Goal: Information Seeking & Learning: Learn about a topic

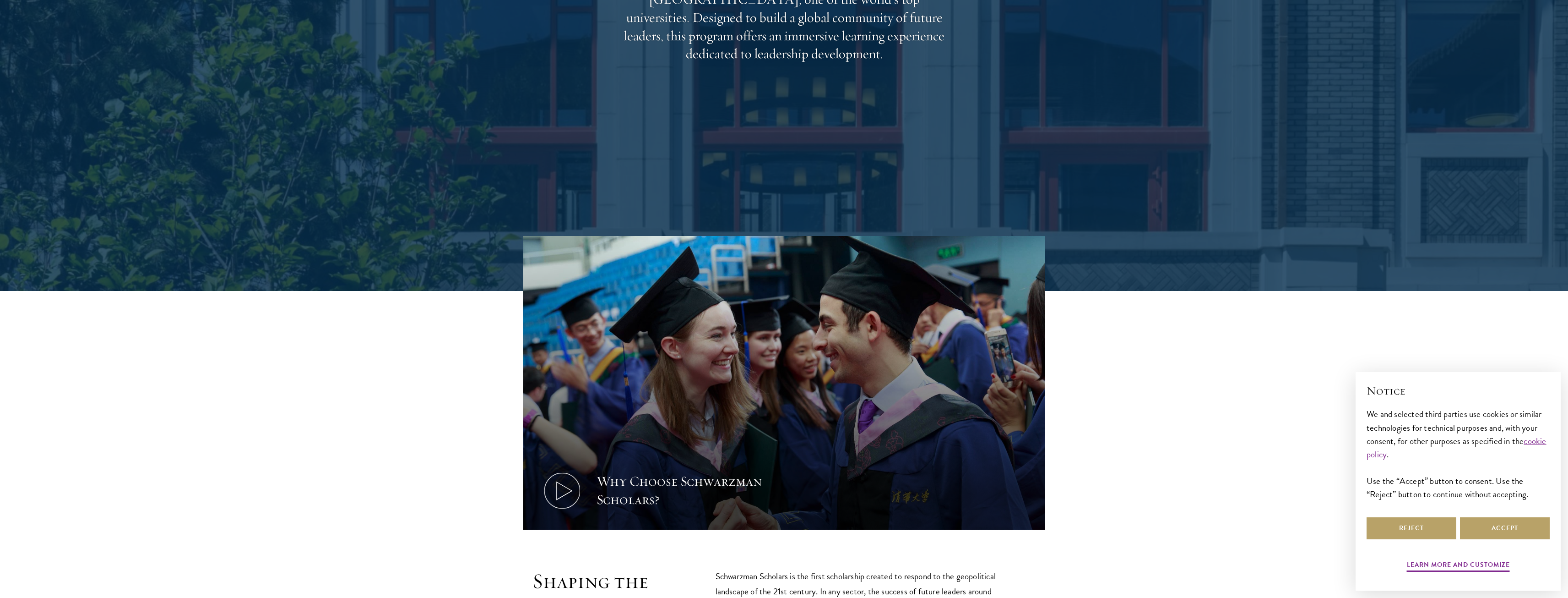
scroll to position [320, 0]
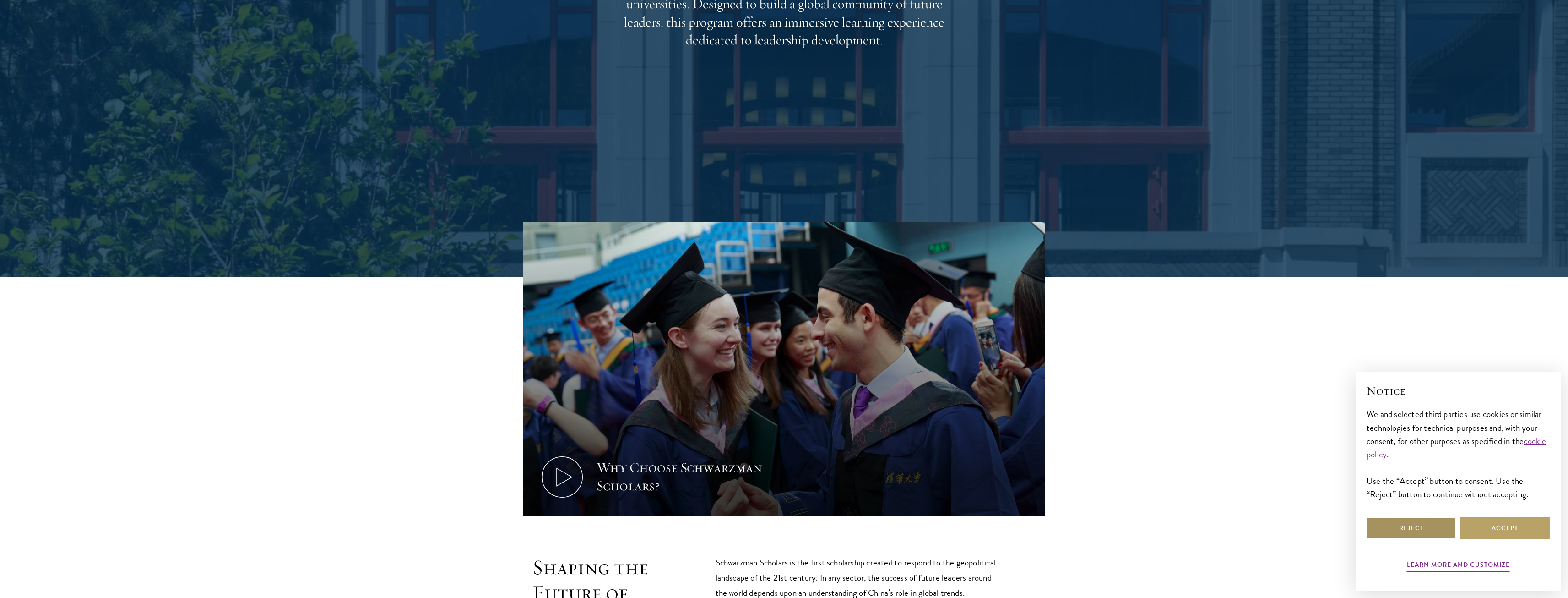
click at [1429, 529] on button "Reject" at bounding box center [1411, 528] width 89 height 22
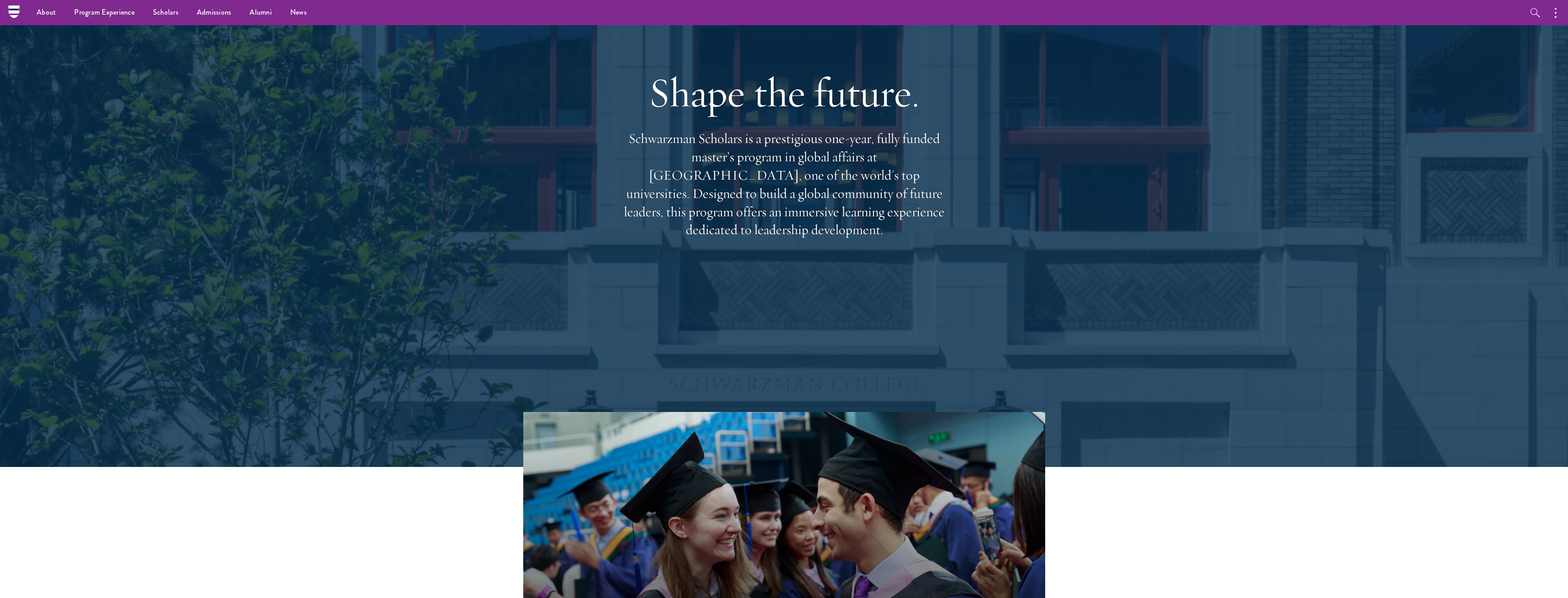
scroll to position [0, 0]
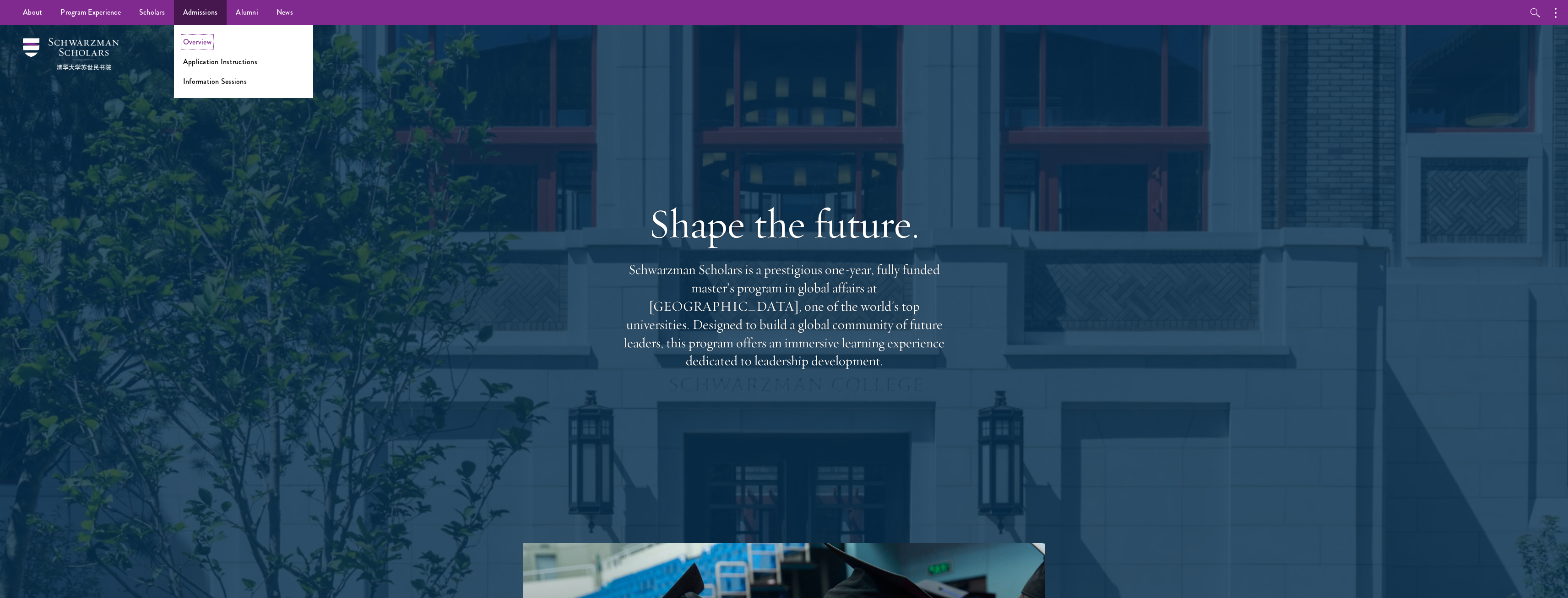
click at [208, 44] on link "Overview" at bounding box center [197, 41] width 29 height 10
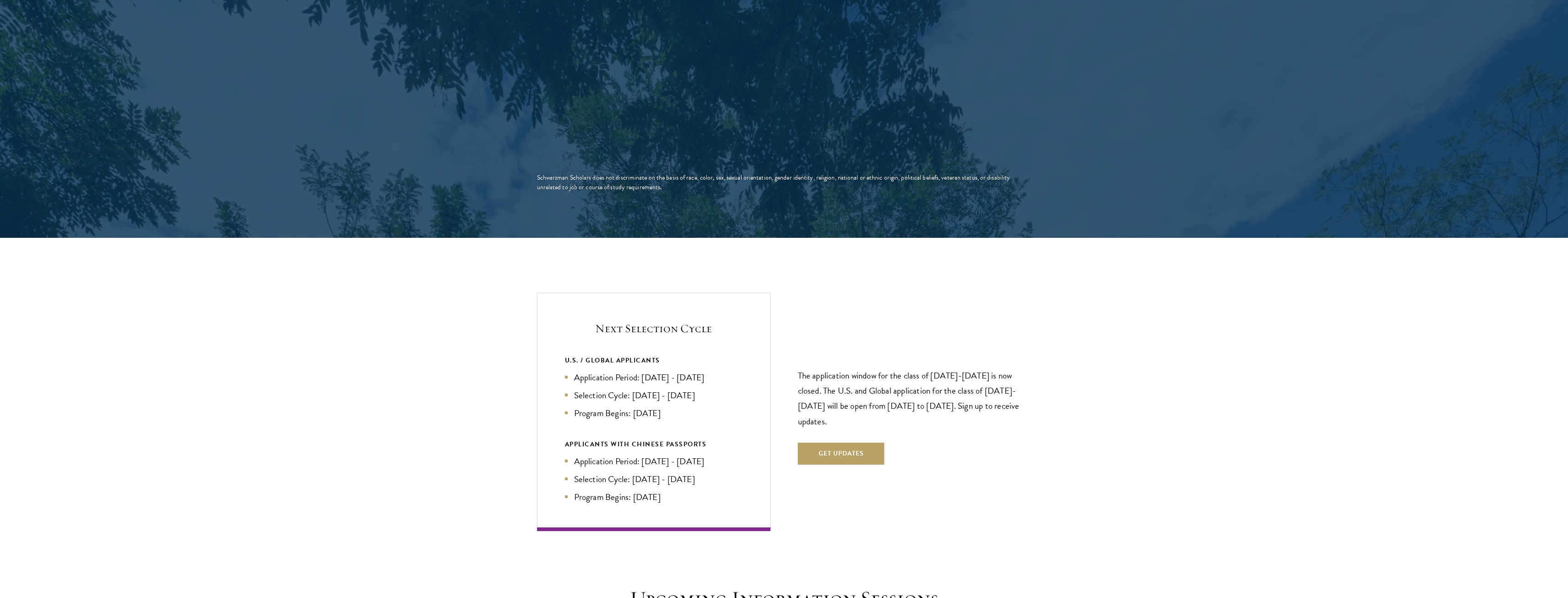
scroll to position [1740, 0]
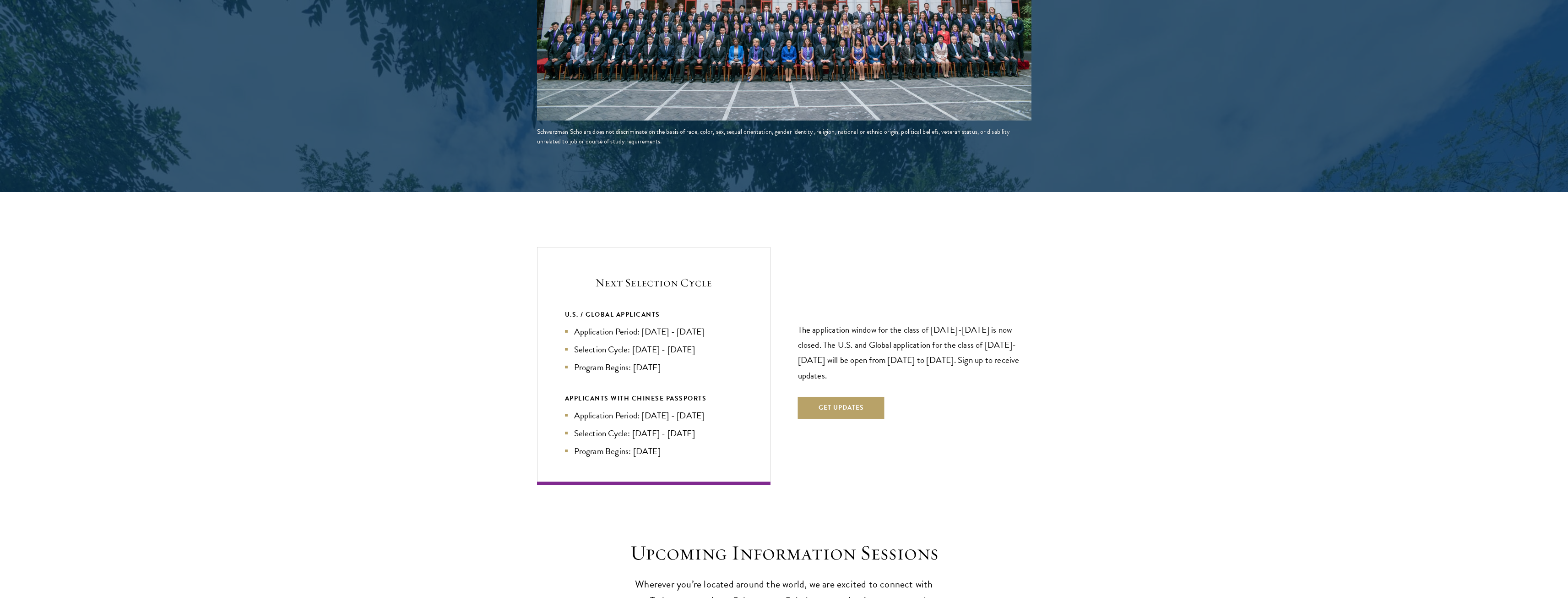
drag, startPoint x: 577, startPoint y: 315, endPoint x: 724, endPoint y: 313, distance: 147.0
click at [724, 325] on li "Application Period: Apr 2026 - Sep 2026" at bounding box center [654, 331] width 178 height 13
drag, startPoint x: 718, startPoint y: 312, endPoint x: 570, endPoint y: 312, distance: 148.0
click at [570, 325] on li "Application Period: Apr 2026 - Sep 2026" at bounding box center [654, 331] width 178 height 13
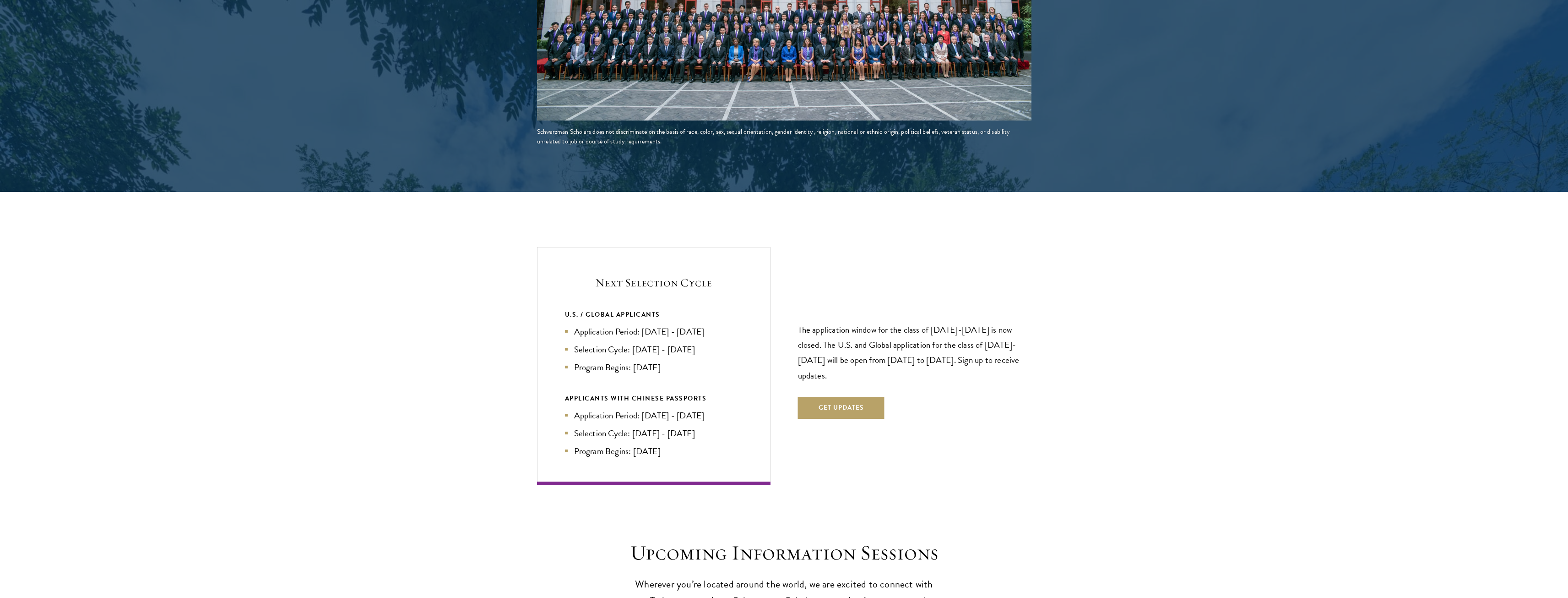
click at [570, 325] on li "Application Period: Apr 2026 - Sep 2026" at bounding box center [654, 331] width 178 height 13
drag, startPoint x: 570, startPoint y: 312, endPoint x: 723, endPoint y: 312, distance: 153.0
click at [723, 325] on li "Application Period: Apr 2026 - Sep 2026" at bounding box center [654, 331] width 178 height 13
click at [716, 325] on li "Application Period: Apr 2026 - Sep 2026" at bounding box center [654, 331] width 178 height 13
drag, startPoint x: 699, startPoint y: 324, endPoint x: 559, endPoint y: 328, distance: 140.1
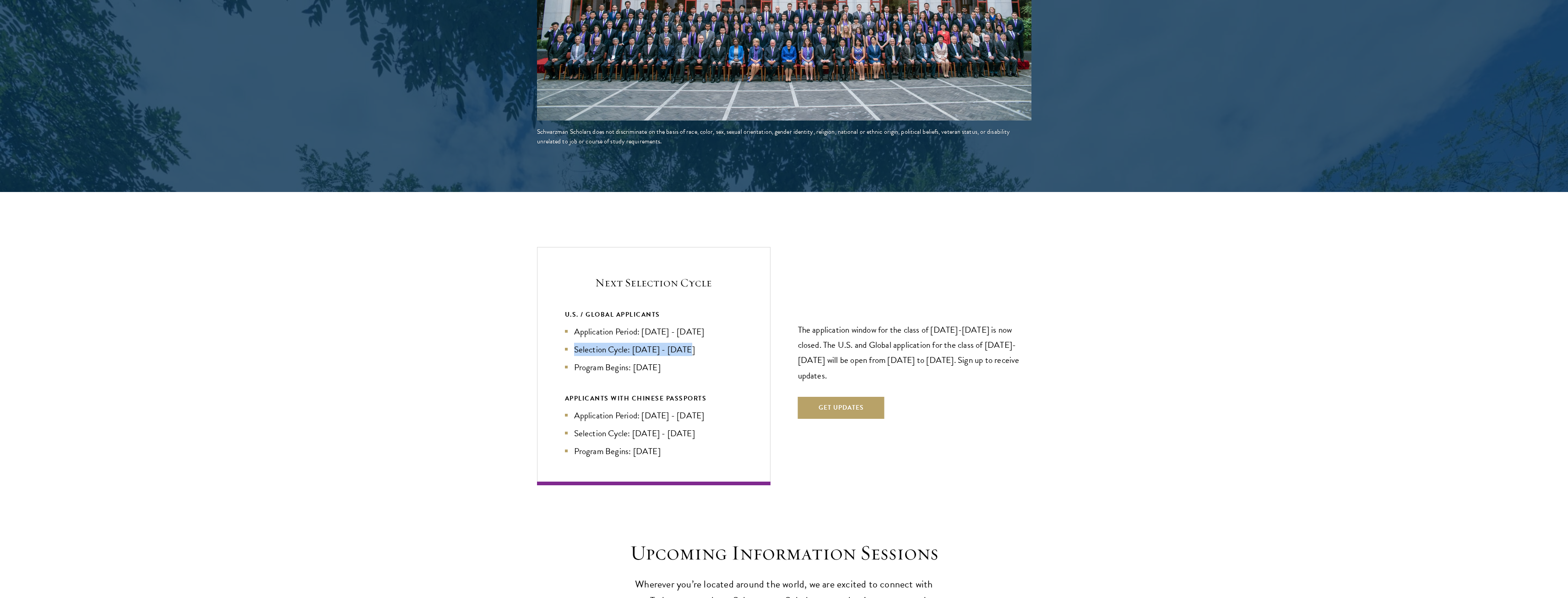
click at [559, 328] on div "Next Selection Cycle U.S. / GLOBAL APPLICANTS Application Period: Apr 2026 - Se…" at bounding box center [654, 365] width 234 height 237
click at [558, 328] on div "Next Selection Cycle U.S. / GLOBAL APPLICANTS Application Period: Apr 2026 - Se…" at bounding box center [654, 365] width 234 height 237
drag, startPoint x: 574, startPoint y: 349, endPoint x: 678, endPoint y: 353, distance: 104.1
click at [678, 361] on li "Program Begins: Aug 2027" at bounding box center [654, 367] width 178 height 13
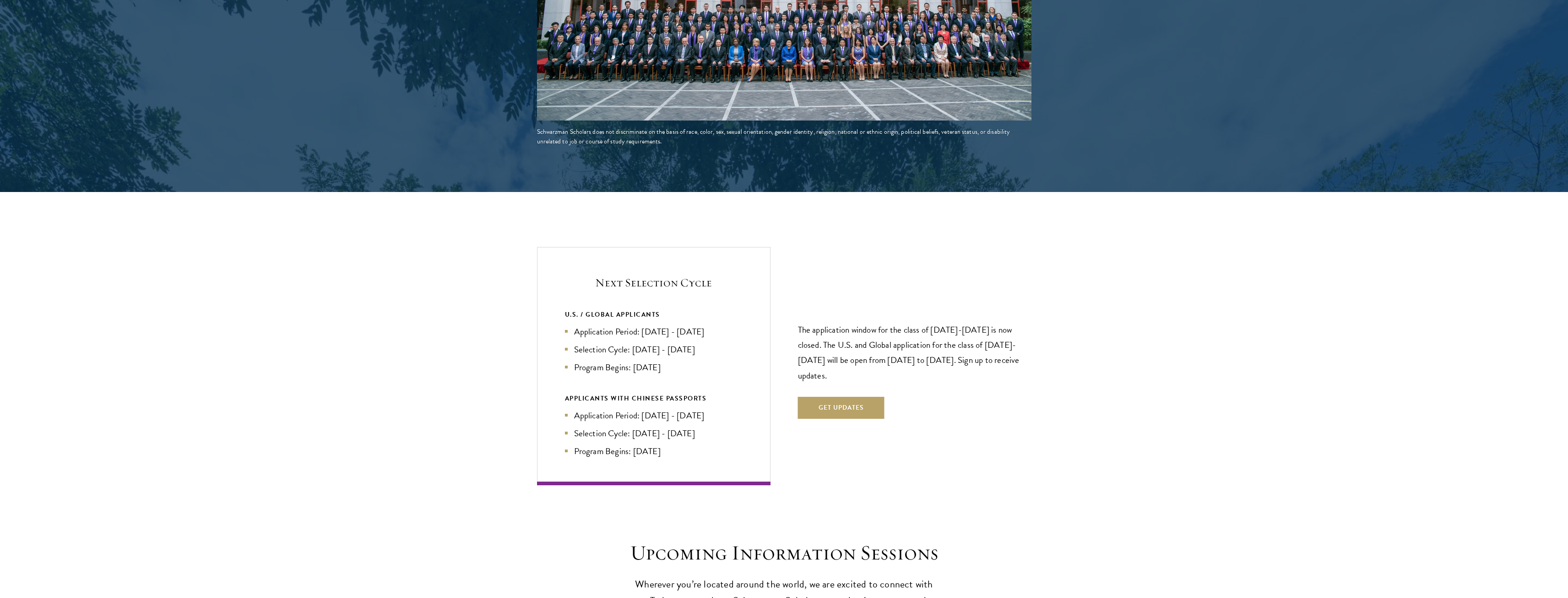
click at [678, 361] on li "Program Begins: Aug 2027" at bounding box center [654, 367] width 178 height 13
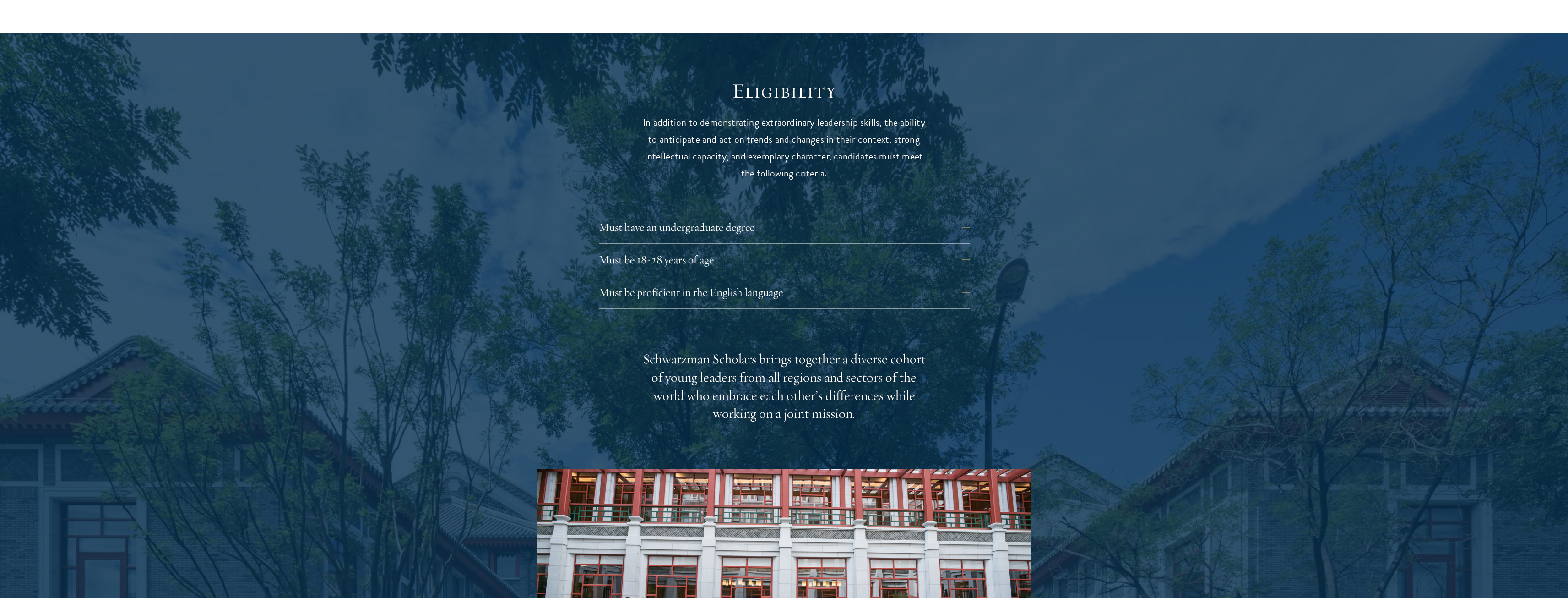
scroll to position [1191, 0]
